Goal: Transaction & Acquisition: Purchase product/service

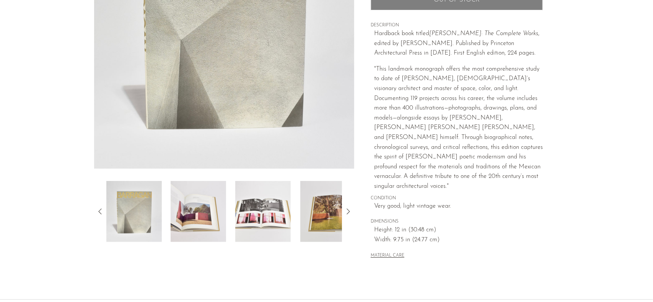
scroll to position [191, 0]
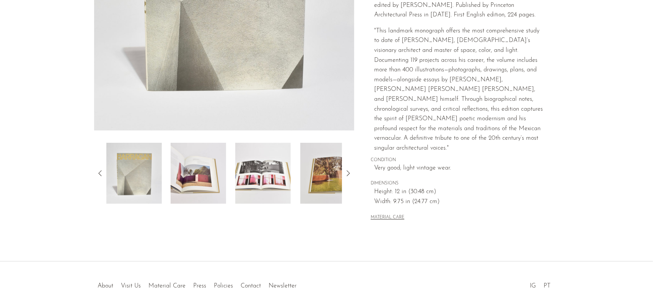
click at [344, 173] on icon at bounding box center [347, 173] width 9 height 9
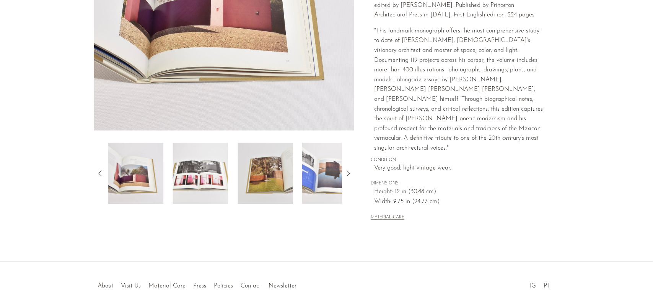
click at [344, 173] on icon at bounding box center [347, 173] width 9 height 9
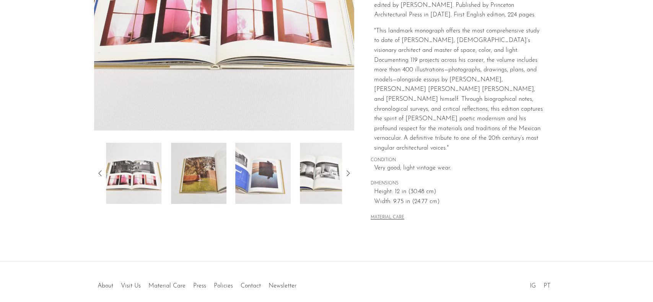
scroll to position [115, 0]
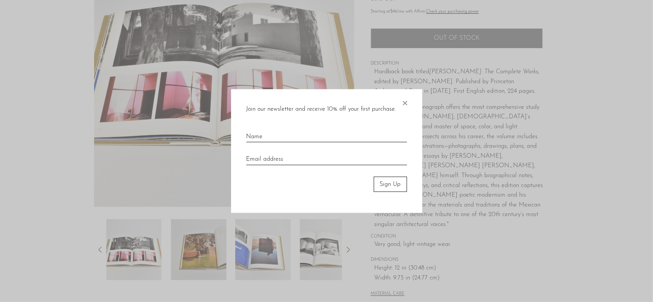
click at [347, 249] on div at bounding box center [326, 151] width 653 height 302
click at [405, 102] on span "×" at bounding box center [405, 101] width 8 height 24
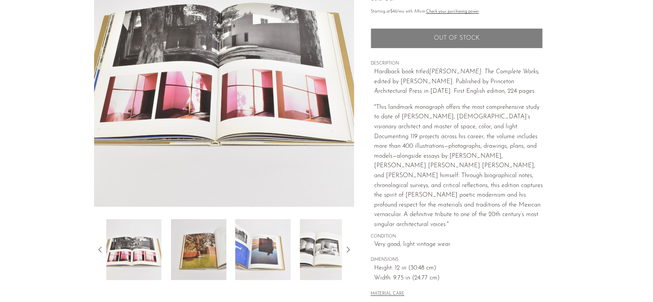
click at [349, 248] on icon at bounding box center [347, 249] width 9 height 9
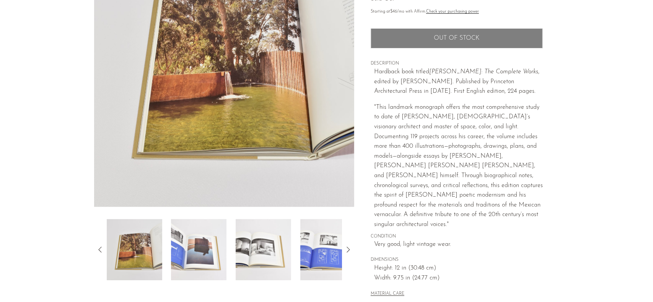
click at [349, 248] on icon at bounding box center [347, 249] width 9 height 9
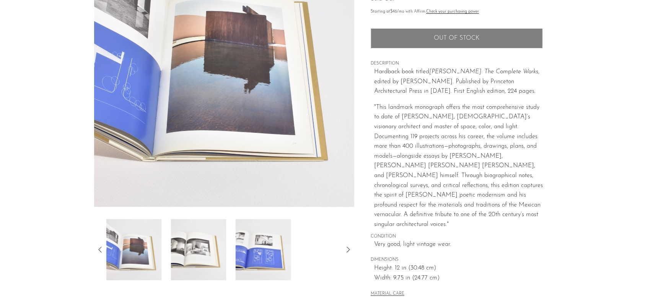
click at [349, 248] on icon at bounding box center [347, 249] width 9 height 9
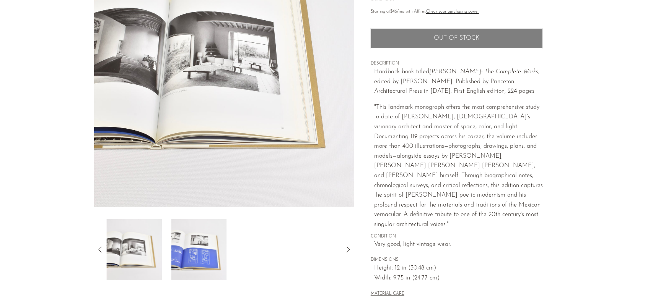
click at [349, 248] on icon at bounding box center [347, 249] width 9 height 9
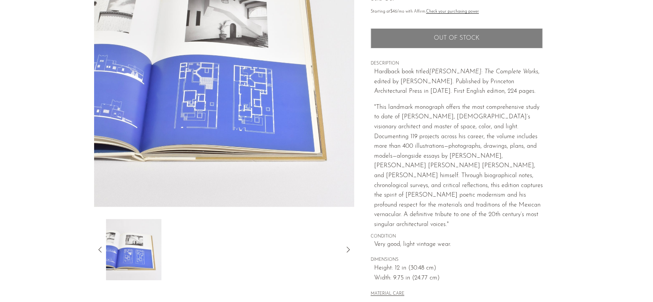
click at [349, 248] on icon at bounding box center [347, 249] width 9 height 9
drag, startPoint x: 349, startPoint y: 248, endPoint x: 323, endPoint y: 221, distance: 37.6
click at [349, 248] on icon at bounding box center [347, 249] width 9 height 9
